Goal: Information Seeking & Learning: Learn about a topic

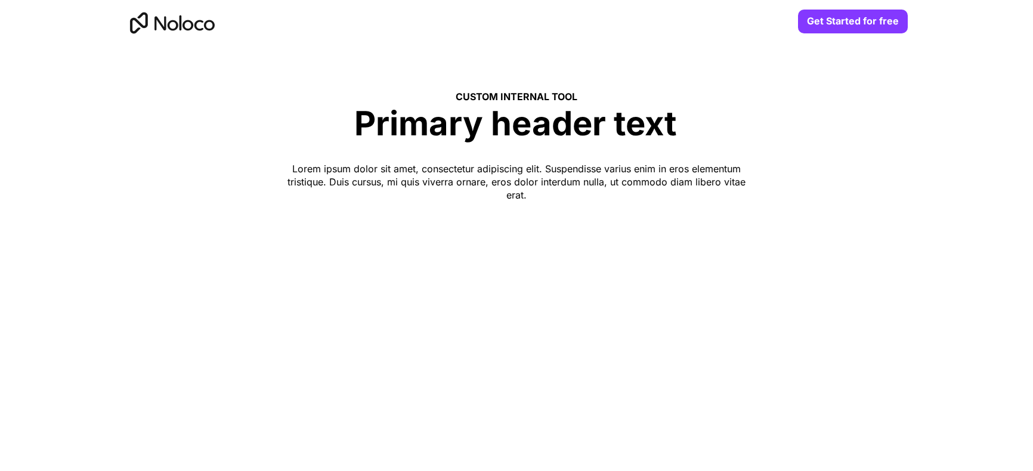
click at [282, 91] on div at bounding box center [516, 305] width 859 height 524
